Goal: Check status: Check status

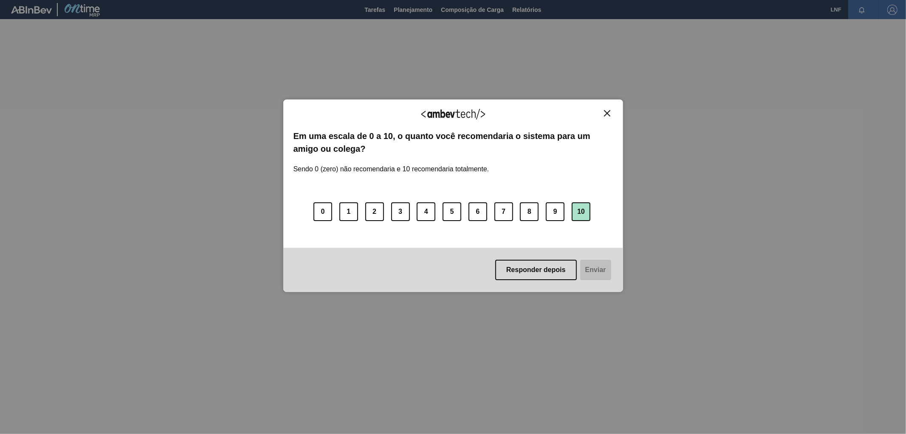
click at [577, 213] on button "10" at bounding box center [581, 211] width 19 height 19
click at [599, 266] on button "Enviar" at bounding box center [595, 270] width 33 height 20
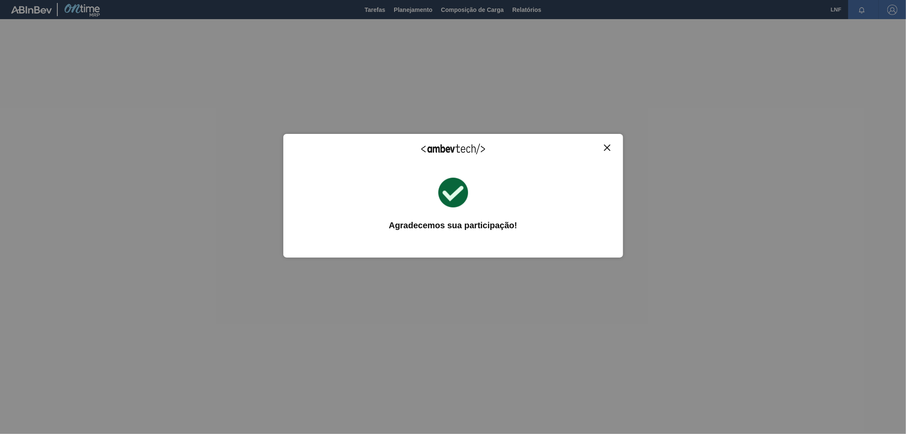
click at [608, 151] on button "Close" at bounding box center [607, 147] width 11 height 7
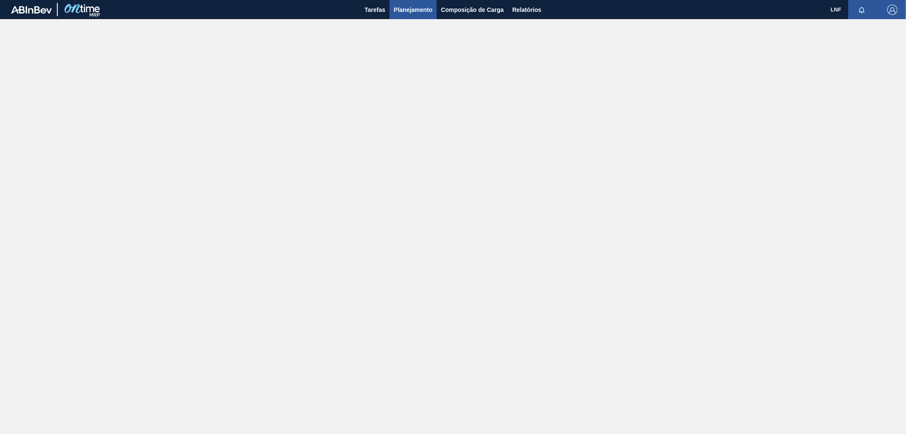
click at [390, 8] on button "Planejamento" at bounding box center [413, 9] width 47 height 19
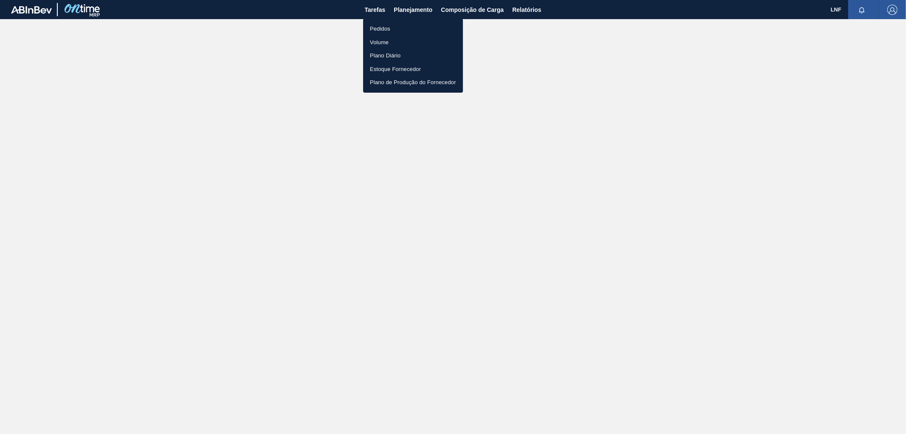
click at [384, 28] on li "Pedidos" at bounding box center [413, 29] width 100 height 14
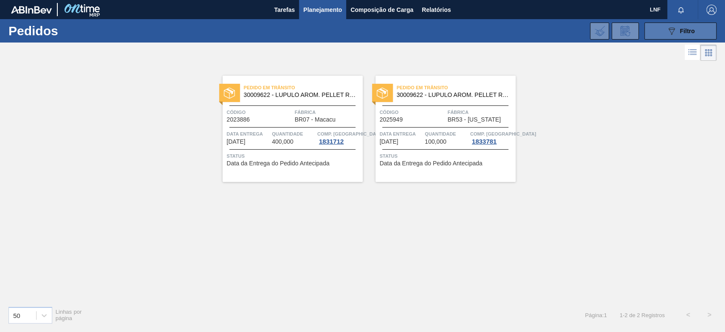
click at [690, 34] on div "089F7B8B-B2A5-4AFE-B5C0-19BA573D28AC Filtro" at bounding box center [681, 31] width 28 height 10
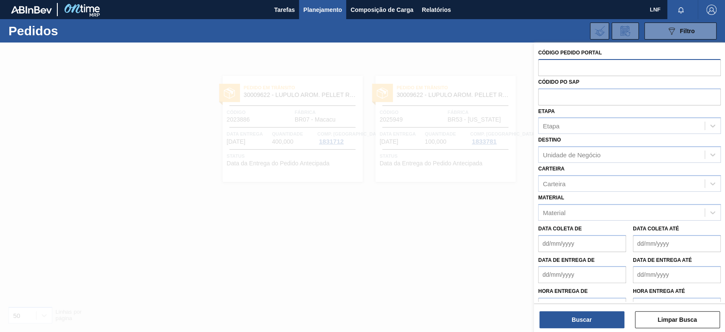
click at [562, 69] on input "text" at bounding box center [629, 67] width 183 height 16
paste input "2023740"
type input "2023740"
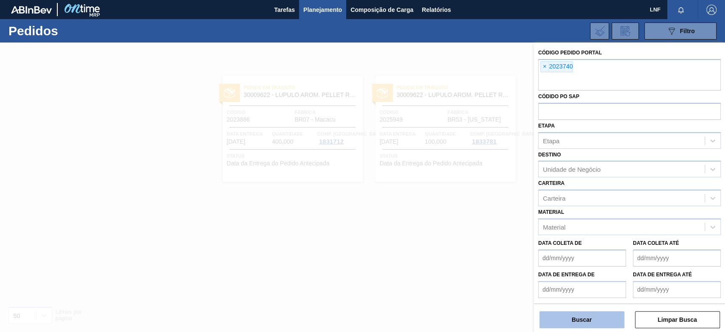
click at [599, 318] on button "Buscar" at bounding box center [582, 319] width 85 height 17
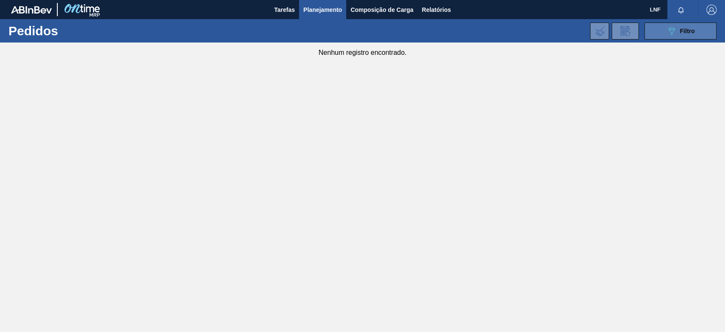
click at [679, 29] on div "089F7B8B-B2A5-4AFE-B5C0-19BA573D28AC Filtro" at bounding box center [681, 31] width 28 height 10
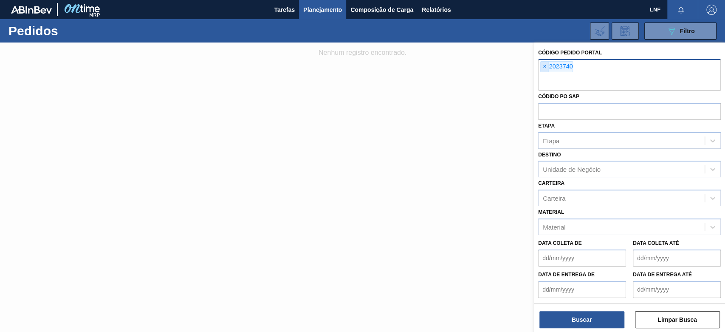
click at [543, 64] on span "×" at bounding box center [545, 67] width 8 height 10
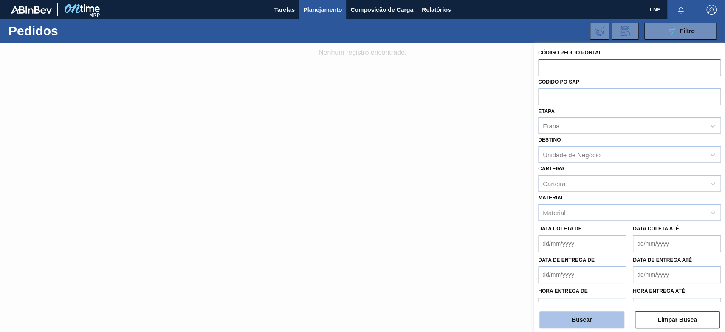
click at [557, 318] on button "Buscar" at bounding box center [582, 319] width 85 height 17
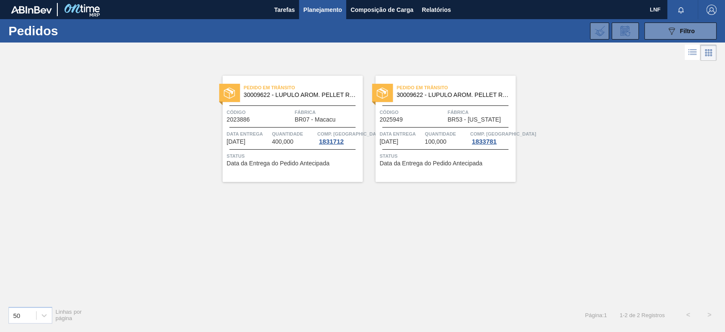
click at [412, 118] on div "Código 2025949" at bounding box center [413, 115] width 66 height 15
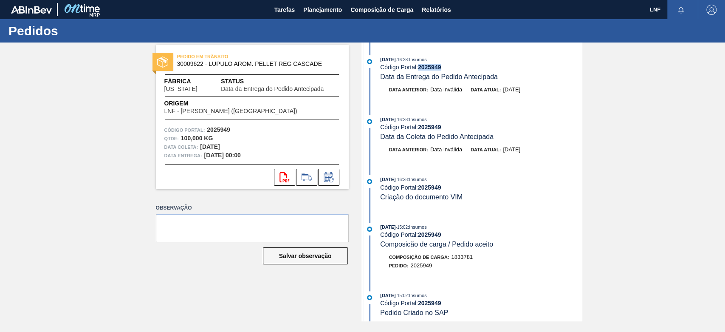
drag, startPoint x: 442, startPoint y: 68, endPoint x: 419, endPoint y: 68, distance: 23.4
click at [419, 68] on div "Código Portal: 2025949" at bounding box center [481, 67] width 202 height 7
copy strong "2025949"
click at [368, 10] on span "Composição de Carga" at bounding box center [382, 10] width 63 height 10
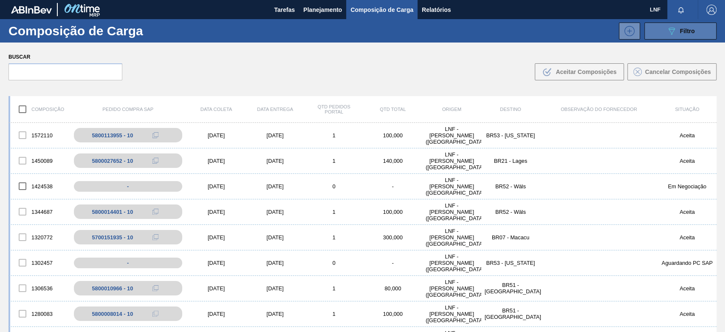
click at [675, 37] on button "089F7B8B-B2A5-4AFE-B5C0-19BA573D28AC Filtro" at bounding box center [681, 31] width 72 height 17
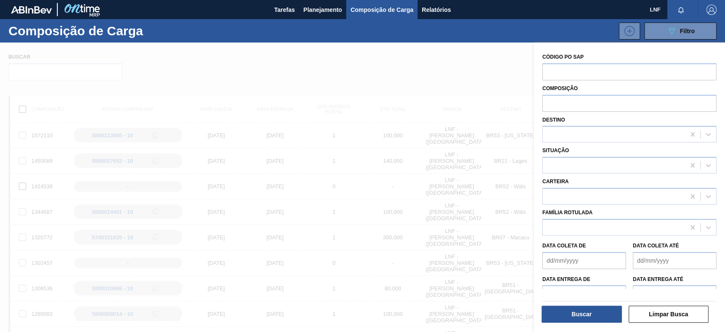
click at [411, 28] on div "089F7B8B-B2A5-4AFE-B5C0-19BA573D28AC Filtro" at bounding box center [433, 31] width 575 height 17
click at [314, 11] on span "Planejamento" at bounding box center [322, 10] width 39 height 10
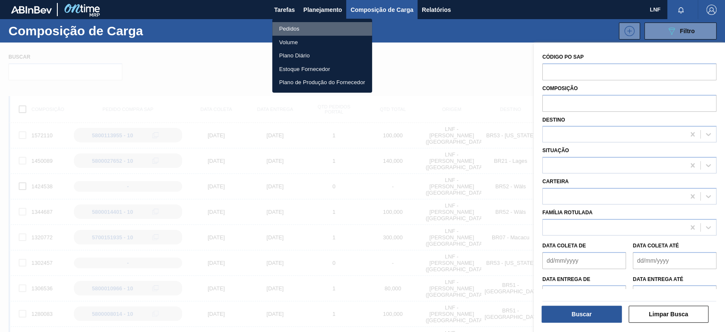
click at [303, 28] on li "Pedidos" at bounding box center [322, 29] width 100 height 14
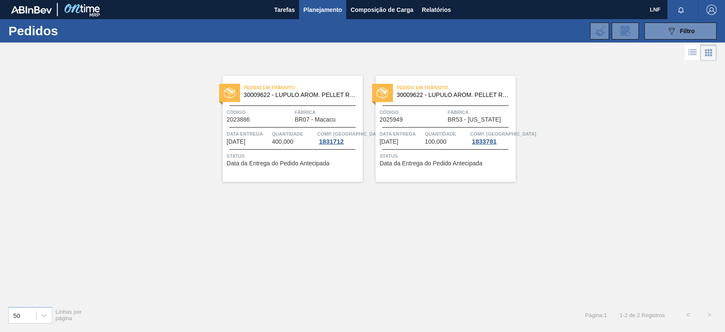
click at [717, 13] on span "button" at bounding box center [712, 10] width 20 height 10
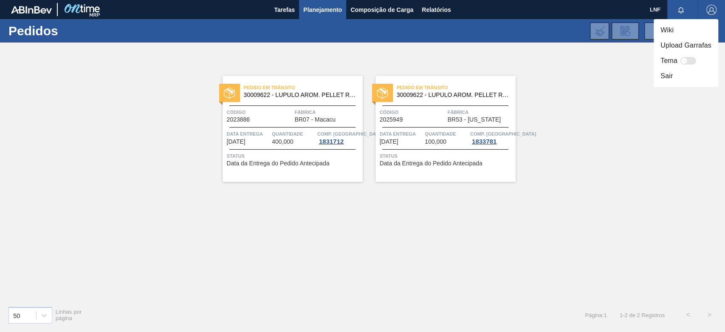
drag, startPoint x: 643, startPoint y: 170, endPoint x: 645, endPoint y: 154, distance: 15.8
click at [643, 154] on div at bounding box center [362, 166] width 725 height 332
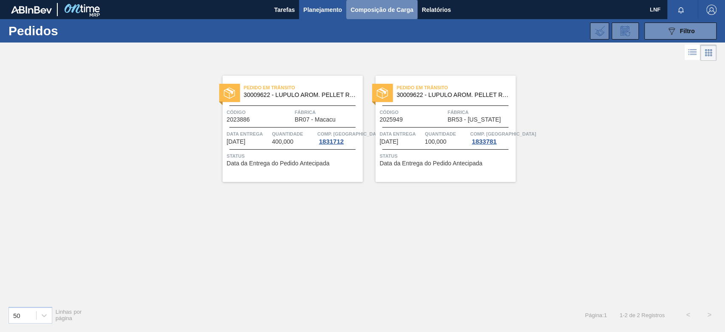
click at [380, 13] on span "Composição de Carga" at bounding box center [382, 10] width 63 height 10
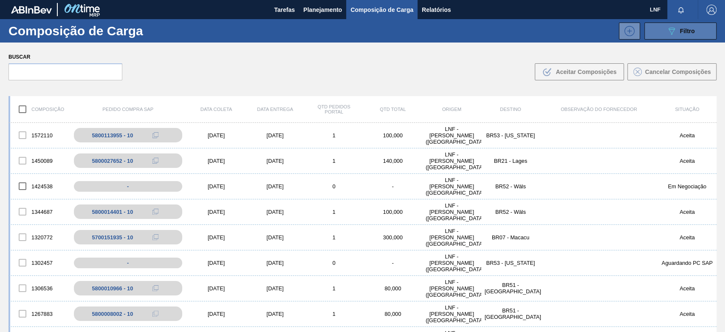
click at [660, 33] on button "089F7B8B-B2A5-4AFE-B5C0-19BA573D28AC Filtro" at bounding box center [681, 31] width 72 height 17
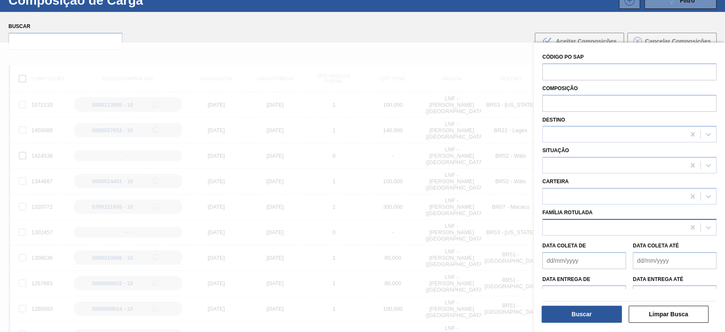
click at [606, 226] on div at bounding box center [614, 227] width 142 height 12
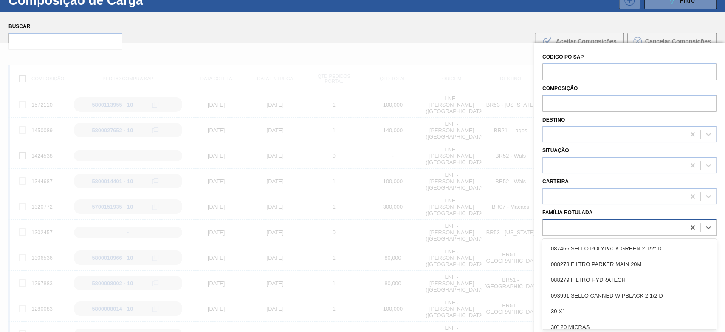
scroll to position [37, 0]
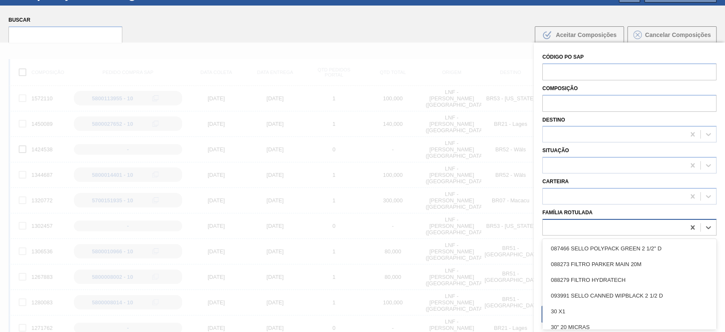
paste Rotulada "LUPULO REG Nugget"
type Rotulada "LUPULO REG Nugget"
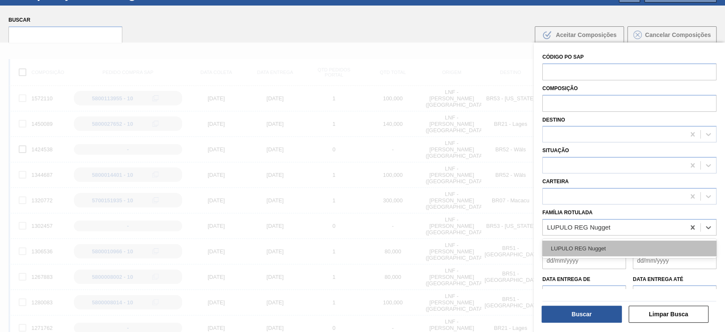
click at [608, 247] on div "LUPULO REG Nugget" at bounding box center [630, 248] width 174 height 16
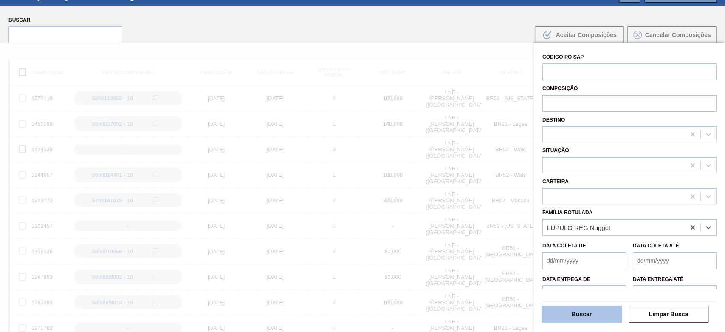
click at [600, 316] on button "Buscar" at bounding box center [582, 314] width 80 height 17
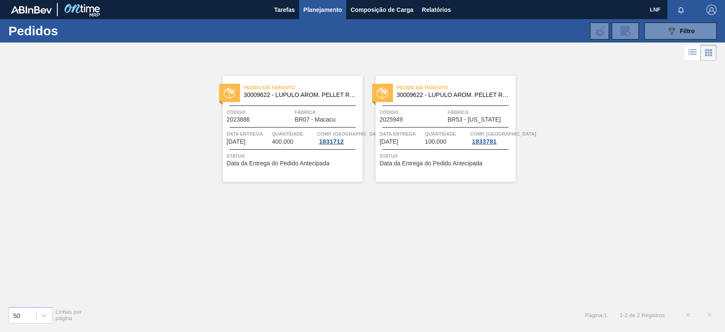
click at [690, 57] on icon at bounding box center [692, 52] width 10 height 10
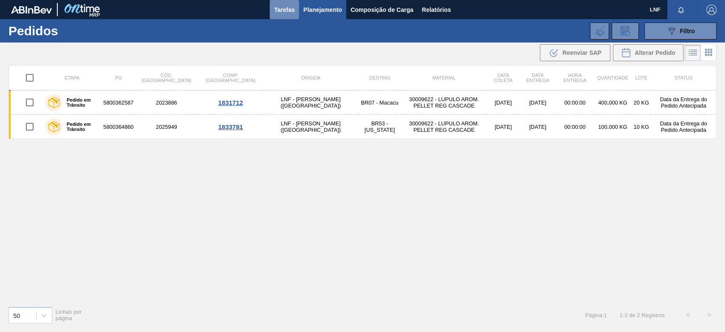
click at [281, 9] on span "Tarefas" at bounding box center [284, 10] width 21 height 10
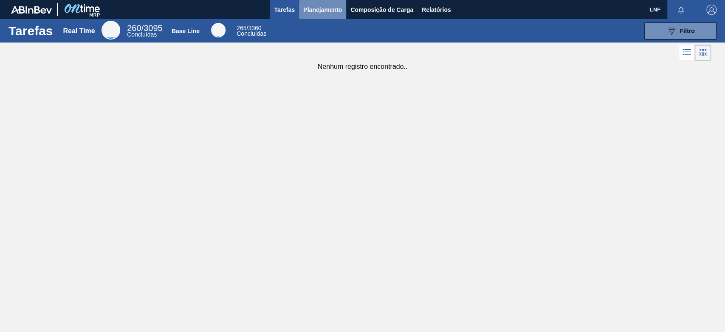
click at [333, 7] on span "Planejamento" at bounding box center [322, 10] width 39 height 10
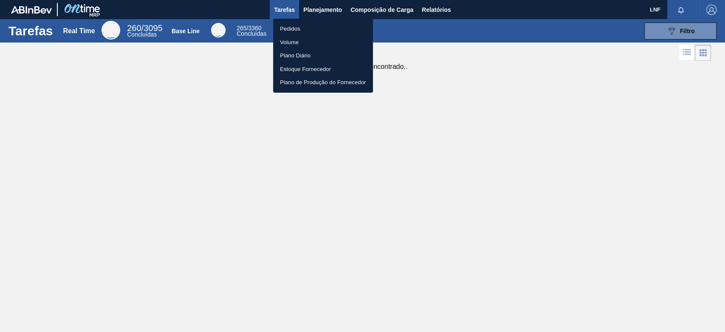
click at [341, 11] on div at bounding box center [362, 166] width 725 height 332
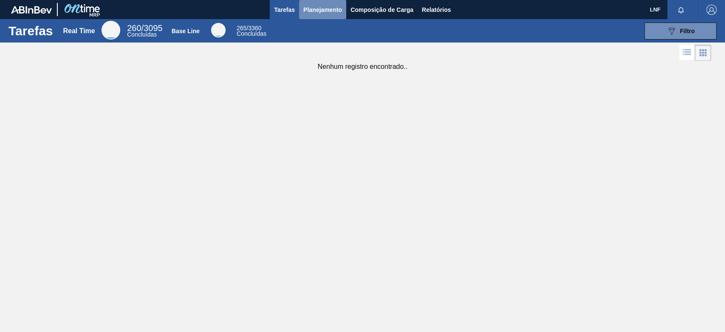
click at [330, 11] on span "Planejamento" at bounding box center [322, 10] width 39 height 10
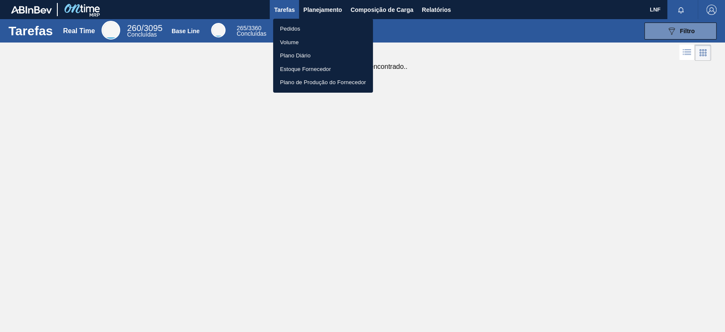
click at [329, 28] on li "Pedidos" at bounding box center [323, 29] width 100 height 14
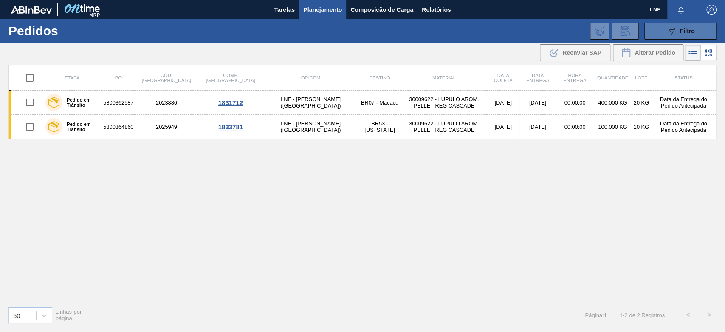
click at [664, 30] on button "089F7B8B-B2A5-4AFE-B5C0-19BA573D28AC Filtro" at bounding box center [681, 31] width 72 height 17
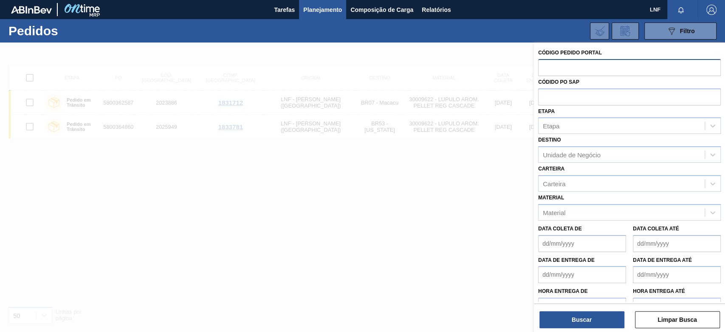
click at [570, 67] on input "text" at bounding box center [629, 67] width 183 height 16
paste input "2023740"
type input "2023740"
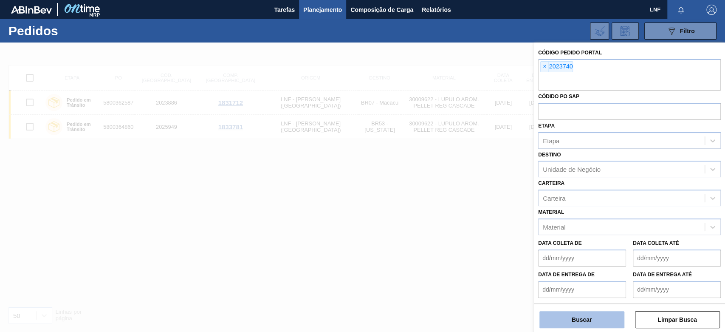
click at [571, 317] on button "Buscar" at bounding box center [582, 319] width 85 height 17
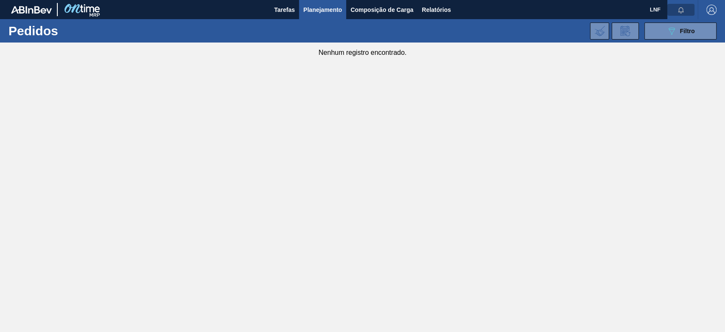
click at [682, 7] on icon "button" at bounding box center [681, 10] width 6 height 6
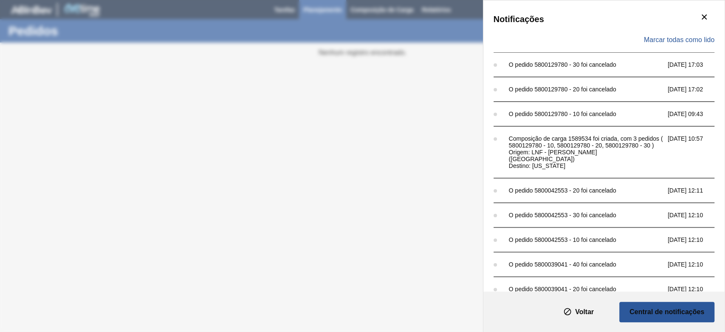
click at [370, 108] on div "Notificações Marcar todas como lido O pedido 5800129780 - 30 foi cancelado 04/1…" at bounding box center [362, 166] width 725 height 332
click at [713, 19] on div "Notificações Marcar todas como lido O pedido 5800129780 - 30 foi cancelado 04/1…" at bounding box center [604, 145] width 241 height 291
click at [709, 18] on button "botão de ícone" at bounding box center [704, 17] width 20 height 20
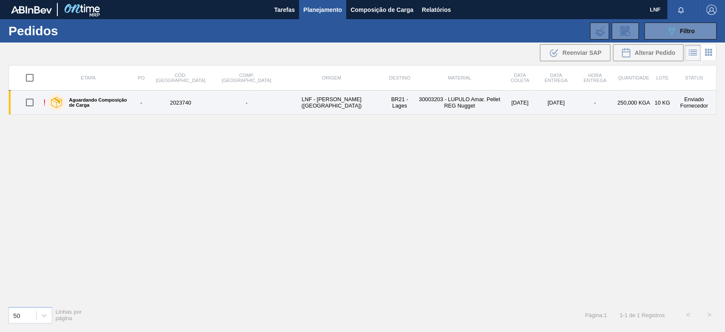
click at [179, 103] on td "2023740" at bounding box center [180, 103] width 65 height 24
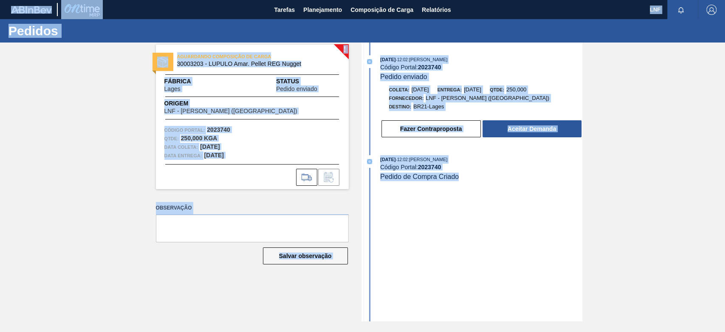
drag, startPoint x: 489, startPoint y: 270, endPoint x: 481, endPoint y: 271, distance: 8.2
click at [489, 269] on div "[DATE] 12:02 : [PERSON_NAME] Código Portal: 2023740 Pedido enviado Coleta: [DAT…" at bounding box center [473, 181] width 219 height 279
click at [564, 150] on div "[DATE] 12:02 : [PERSON_NAME] Código Portal: 2023740 Pedido enviado Coleta: [DAT…" at bounding box center [473, 181] width 219 height 279
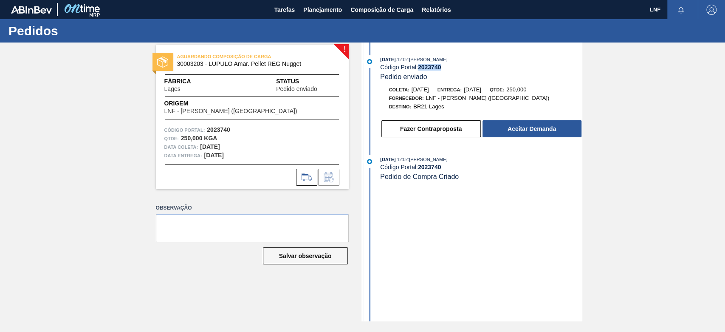
drag, startPoint x: 444, startPoint y: 71, endPoint x: 420, endPoint y: 70, distance: 23.8
click at [420, 70] on div "Código Portal: 2023740" at bounding box center [481, 67] width 202 height 7
copy strong "2023740"
